Goal: Task Accomplishment & Management: Manage account settings

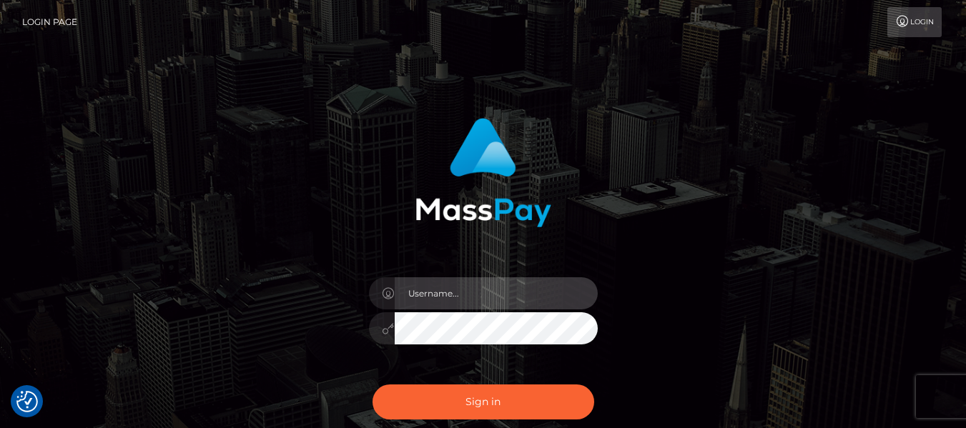
click at [486, 282] on input "text" at bounding box center [496, 294] width 203 height 32
type input "lacey.throne"
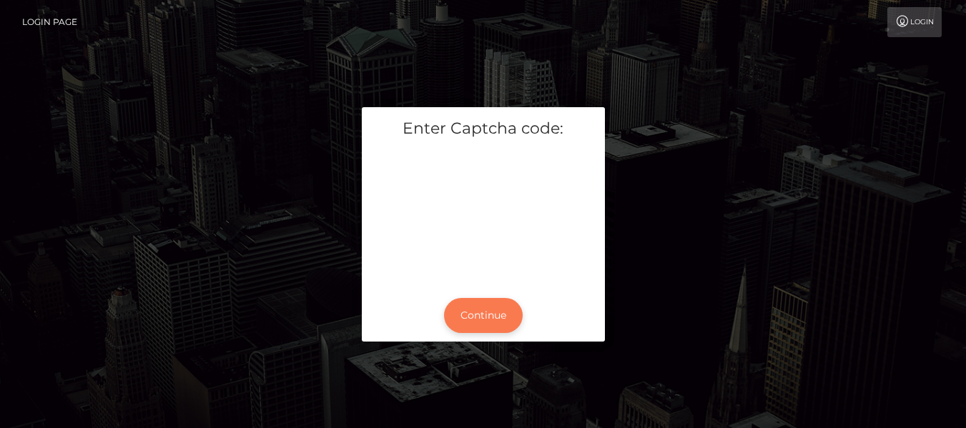
click at [495, 318] on button "Continue" at bounding box center [483, 315] width 79 height 35
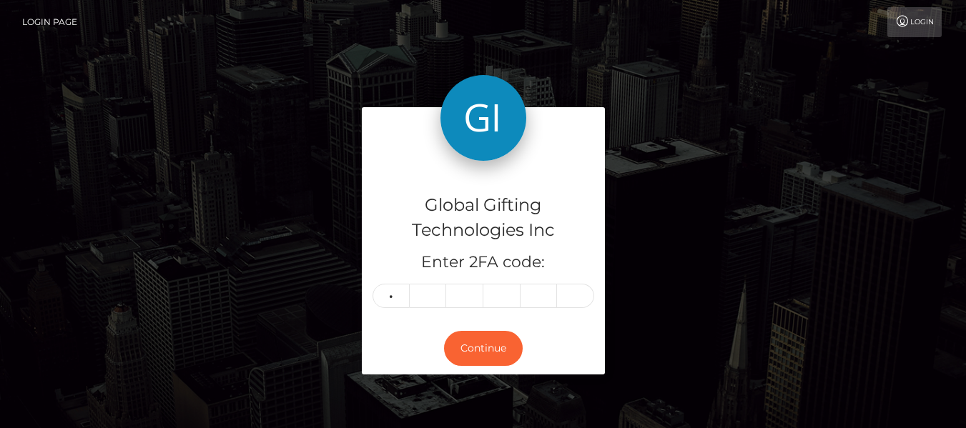
type input "2"
type input "8"
type input "3"
type input "7"
type input "1"
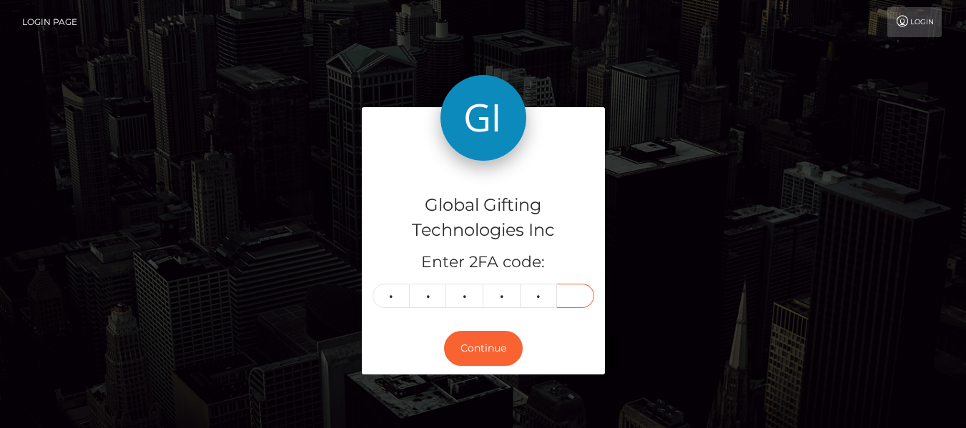
type input "7"
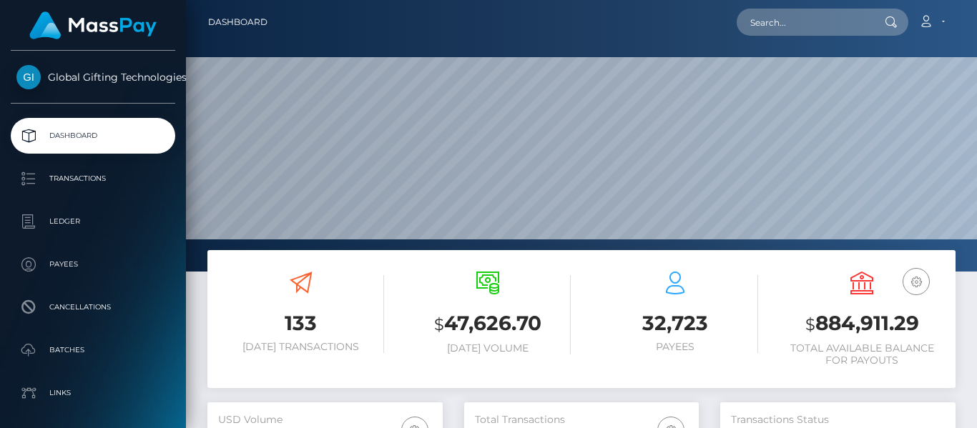
scroll to position [254, 235]
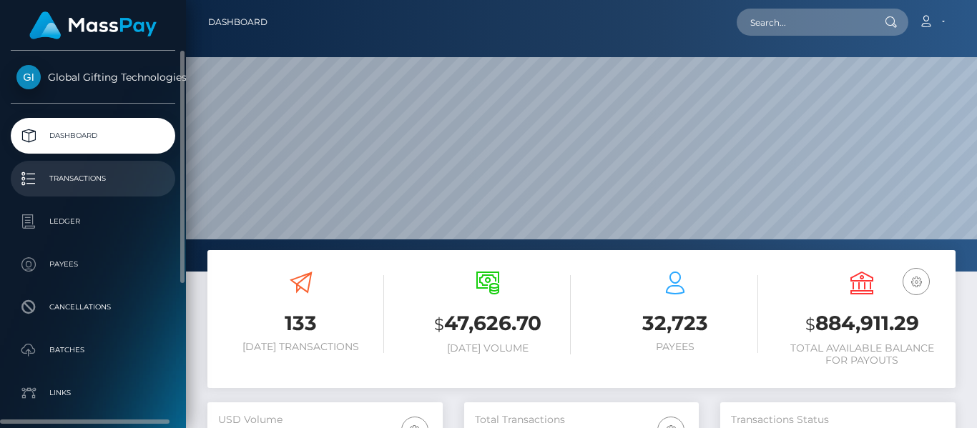
click at [101, 192] on link "Transactions" at bounding box center [93, 179] width 165 height 36
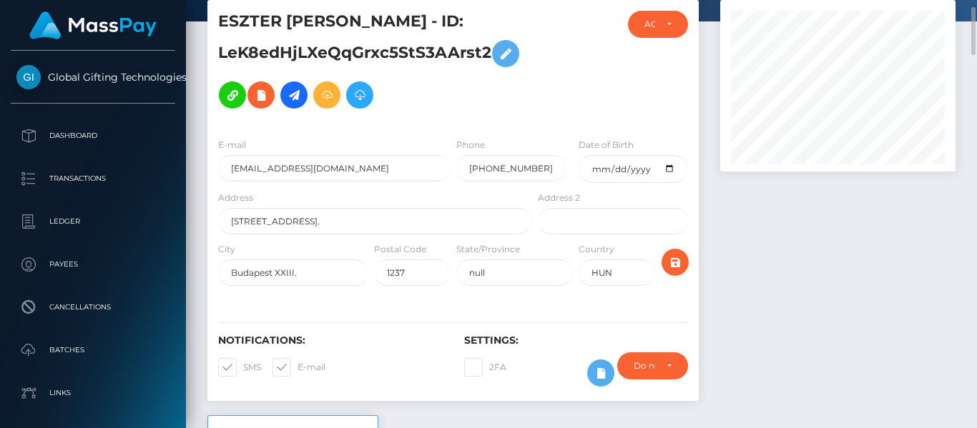
scroll to position [74, 0]
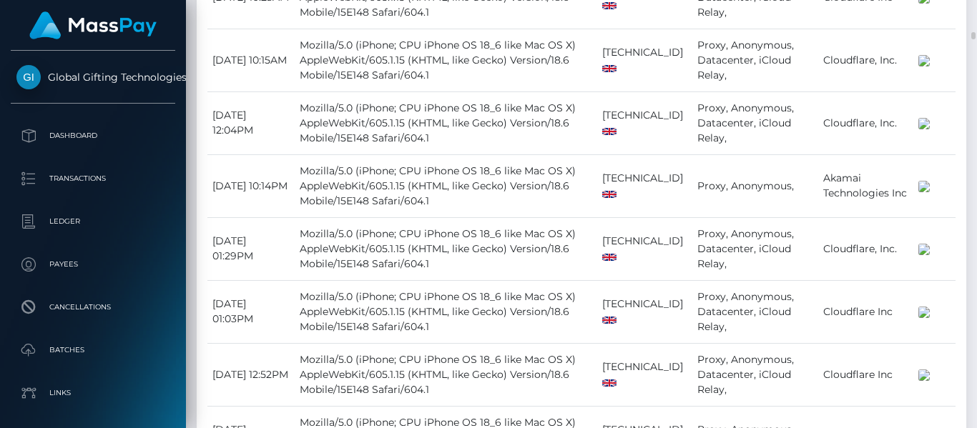
scroll to position [1891, 0]
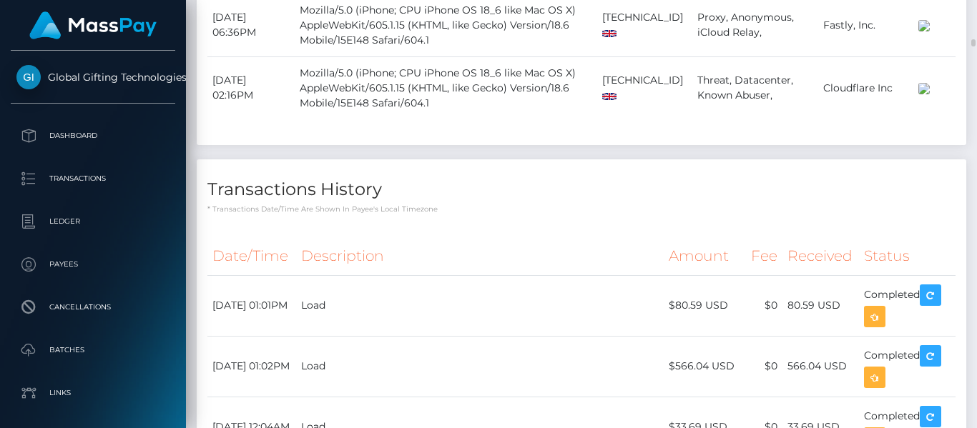
scroll to position [2303, 0]
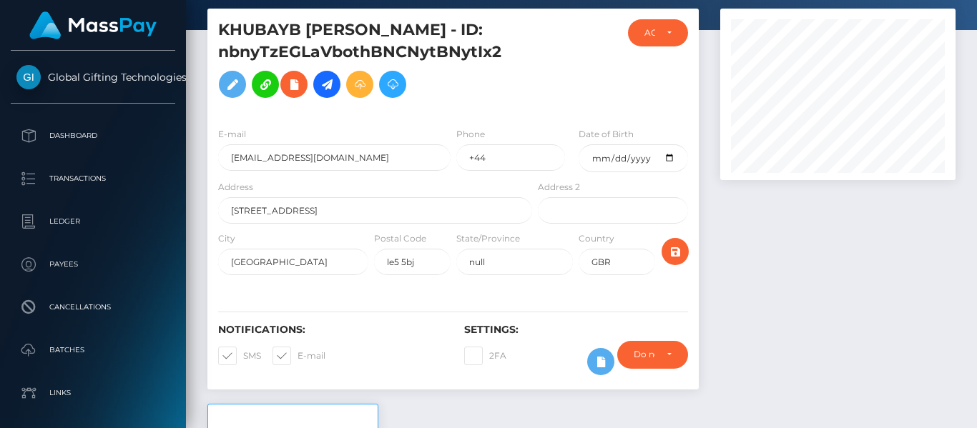
scroll to position [0, 0]
